Goal: Task Accomplishment & Management: Use online tool/utility

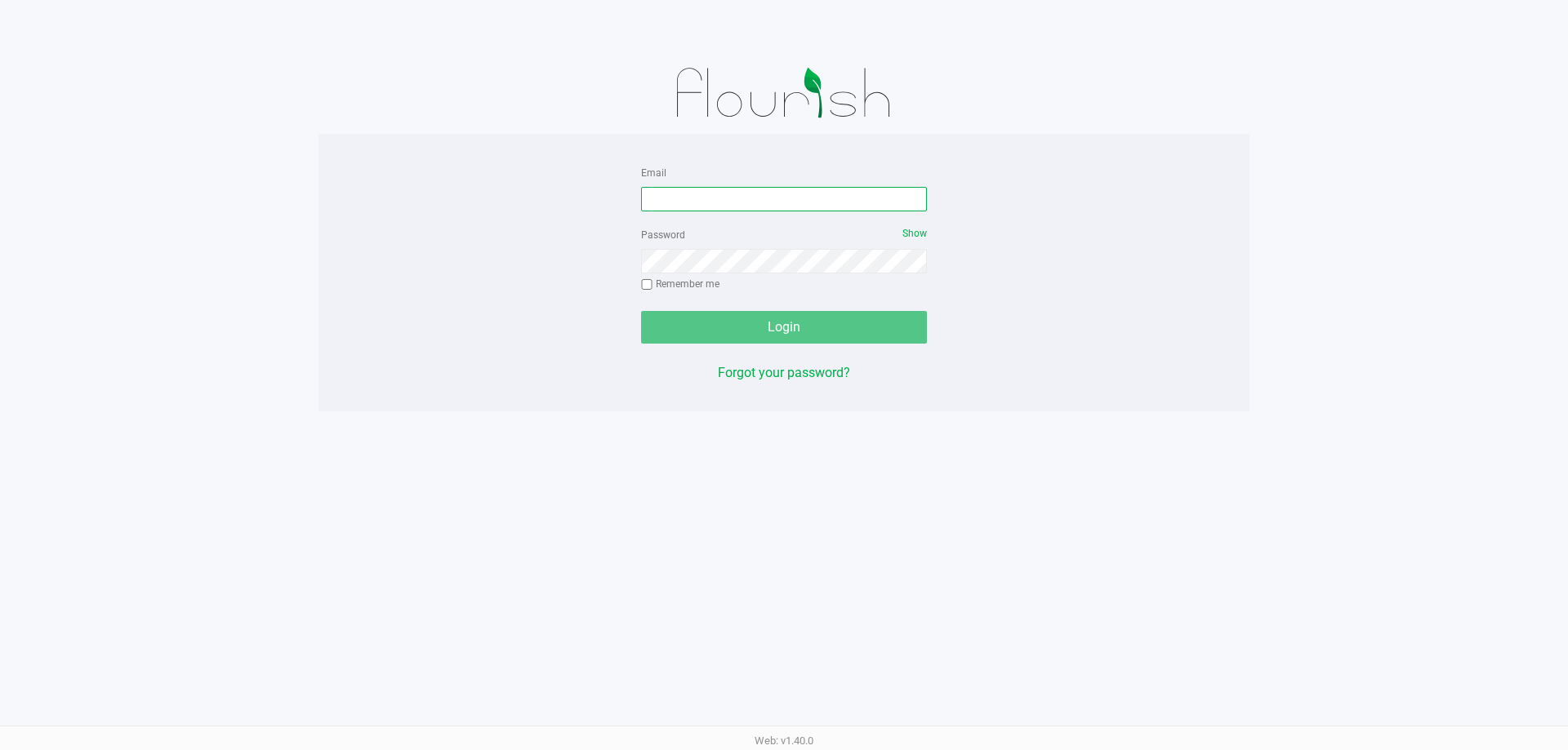
click at [820, 196] on input "Email" at bounding box center [784, 199] width 286 height 25
type input "jhopkins@liveparallel.com"
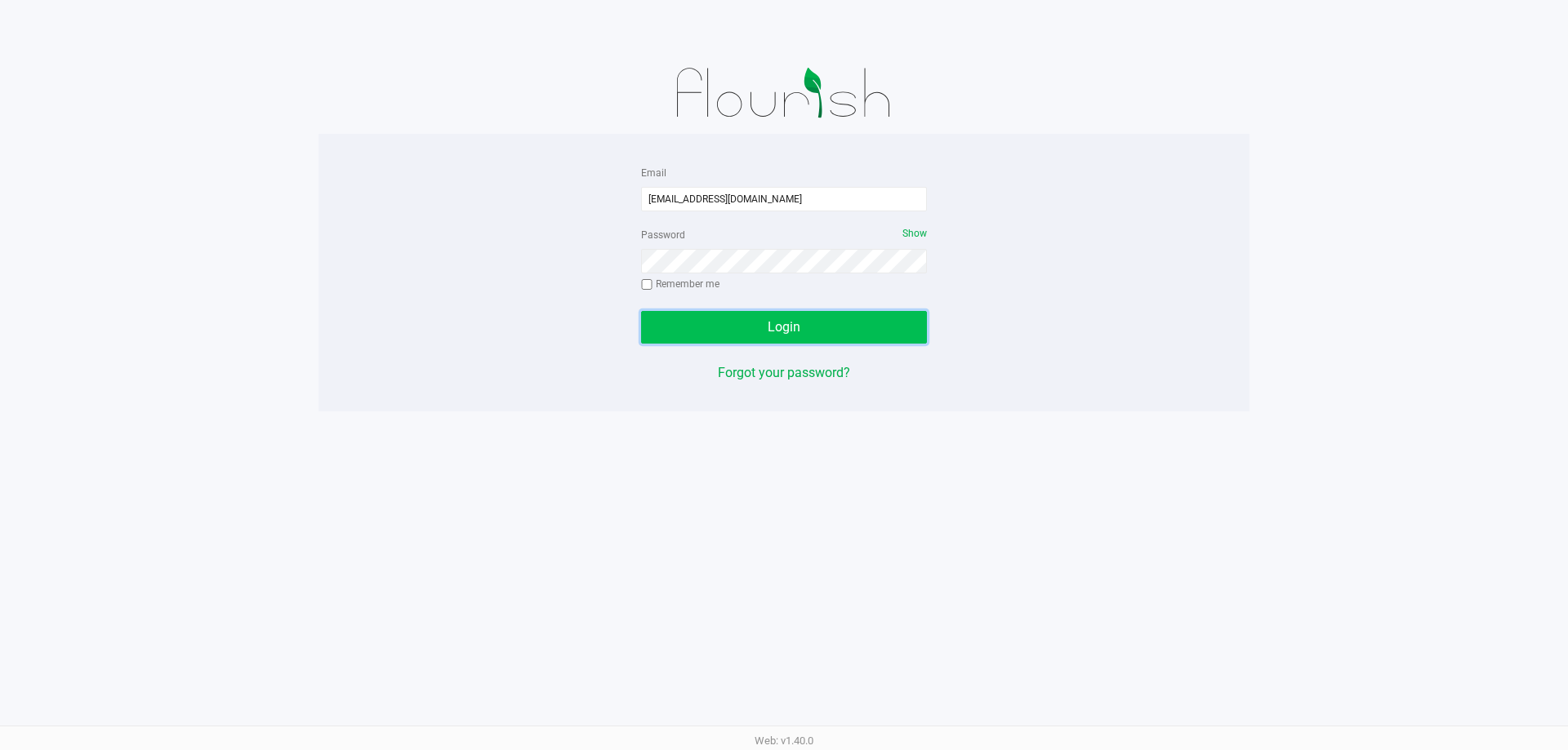
click at [715, 315] on button "Login" at bounding box center [784, 328] width 286 height 32
